Goal: Find specific page/section: Find specific page/section

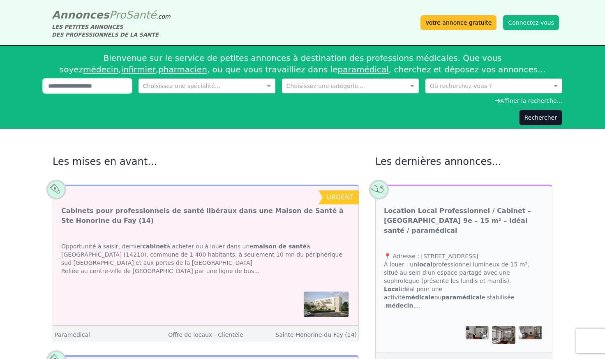
click at [95, 84] on input "text" at bounding box center [87, 85] width 89 height 15
click at [443, 86] on input "text" at bounding box center [485, 85] width 111 height 8
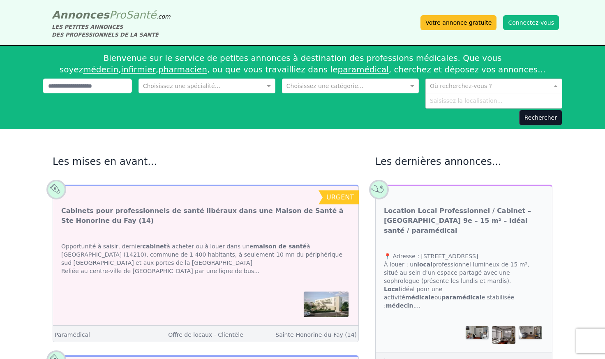
click at [442, 105] on div "Saisissez la localisation..." at bounding box center [494, 100] width 136 height 15
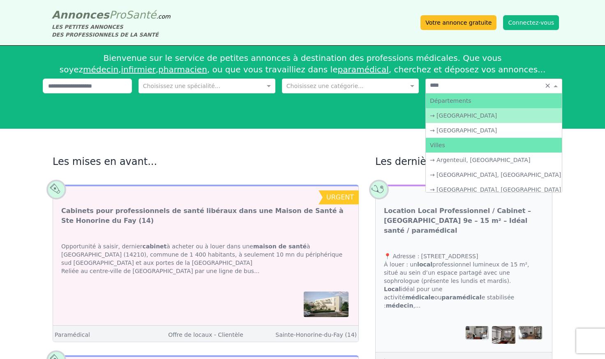
type input "*****"
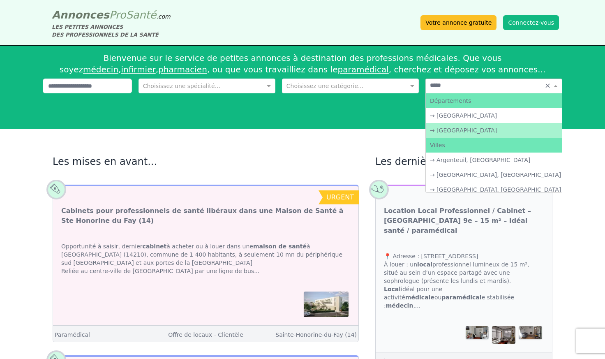
click at [472, 131] on div "→ [GEOGRAPHIC_DATA]" at bounding box center [494, 130] width 136 height 15
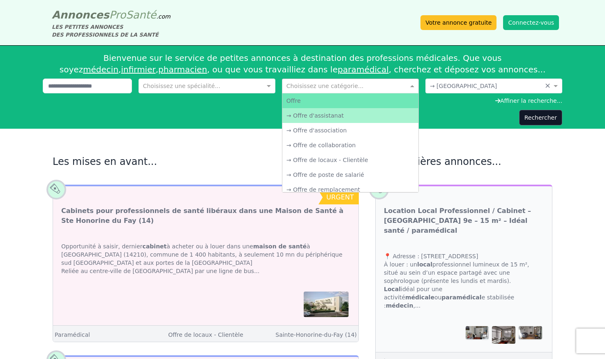
click at [351, 83] on input "text" at bounding box center [341, 85] width 111 height 8
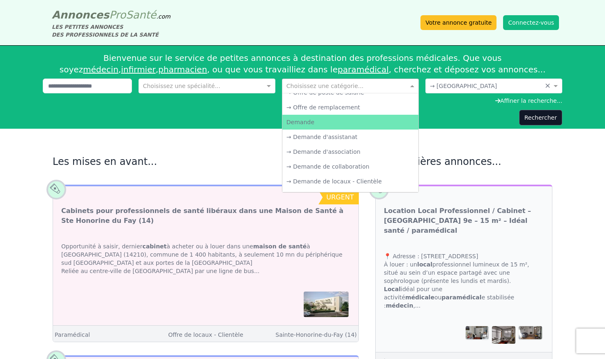
scroll to position [41, 0]
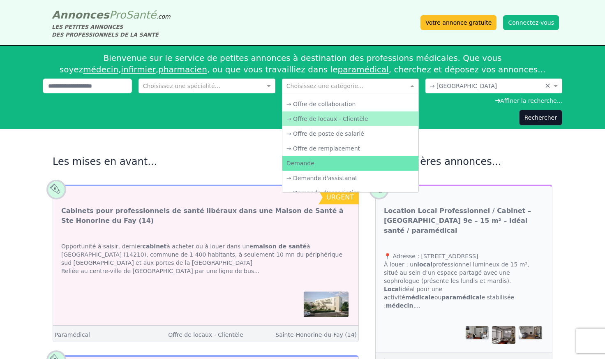
click at [367, 115] on div "→ Offre de locaux - Clientèle" at bounding box center [350, 118] width 136 height 15
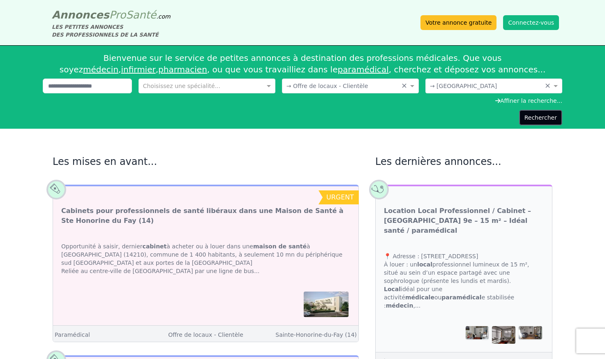
click at [554, 122] on button "Rechercher" at bounding box center [540, 118] width 43 height 16
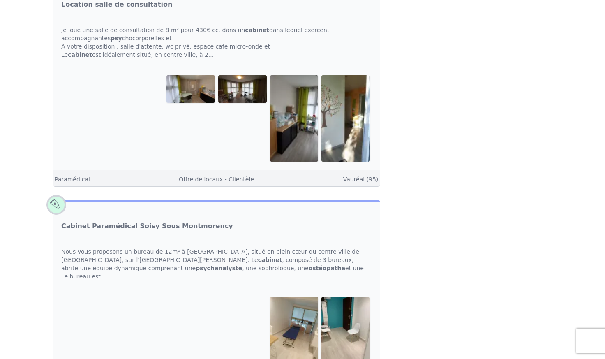
scroll to position [657, 0]
